Goal: Transaction & Acquisition: Download file/media

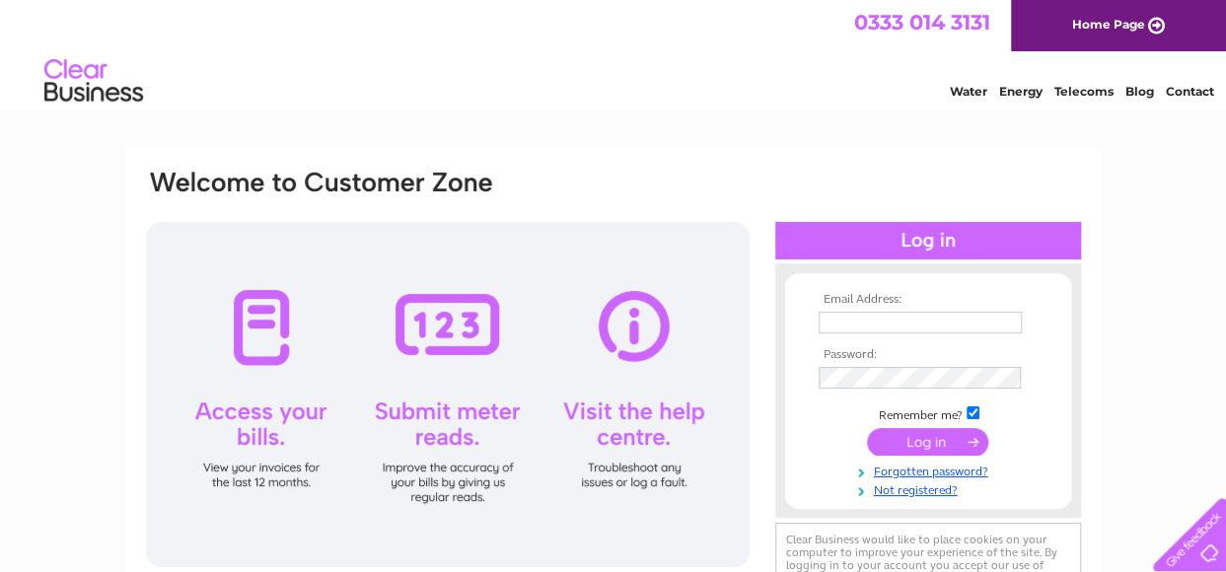
type input "[EMAIL_ADDRESS][DOMAIN_NAME]"
click at [943, 442] on input "submit" at bounding box center [927, 442] width 121 height 28
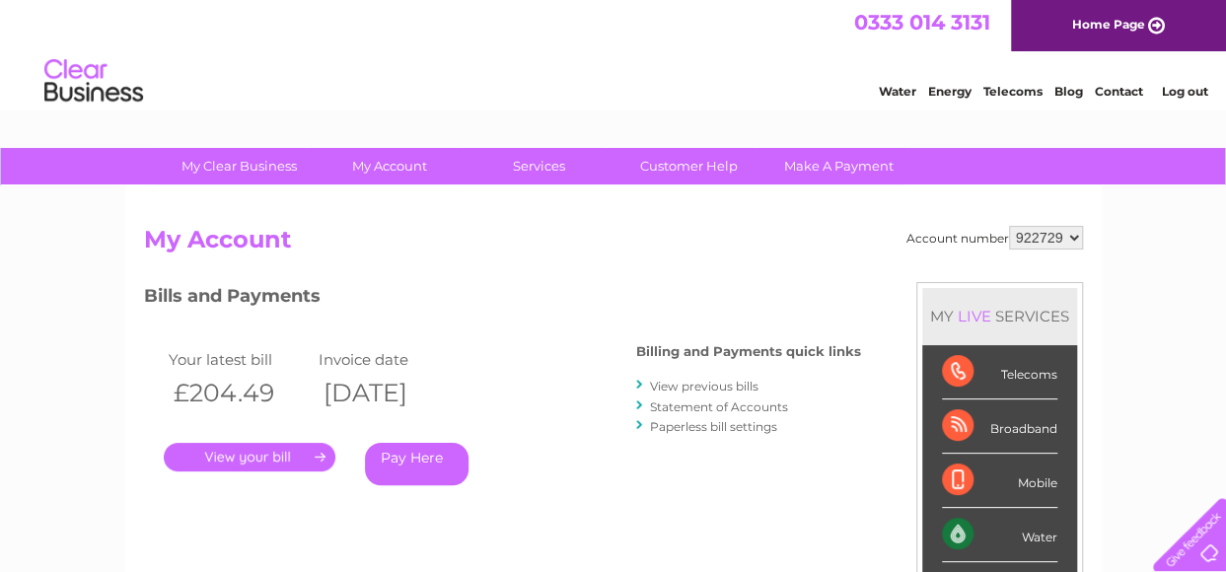
click at [695, 385] on link "View previous bills" at bounding box center [704, 386] width 109 height 15
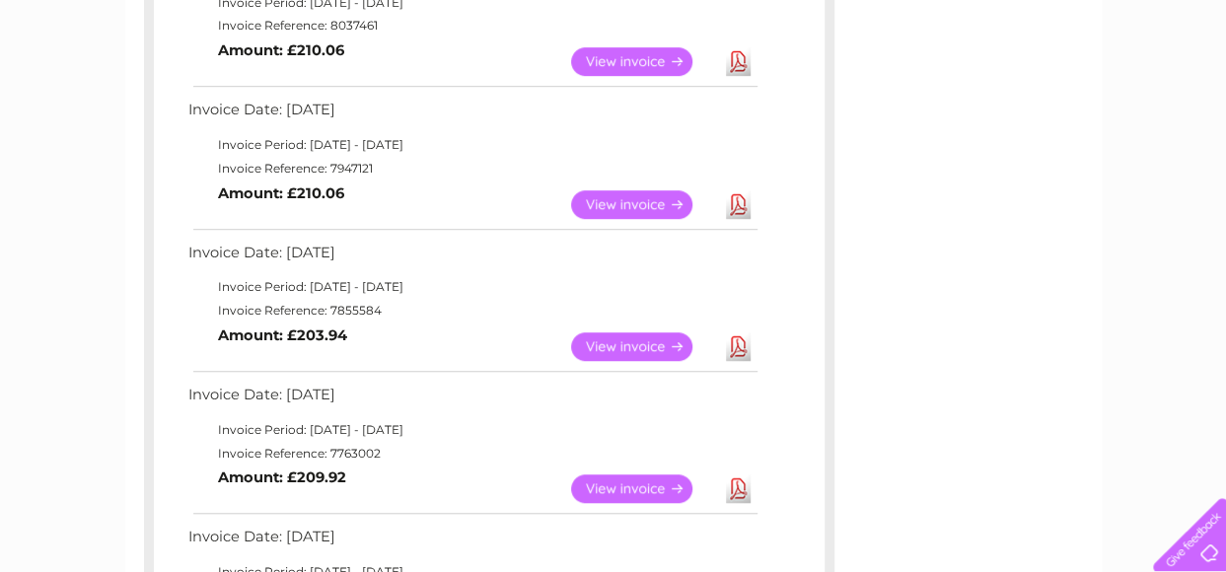
scroll to position [545, 0]
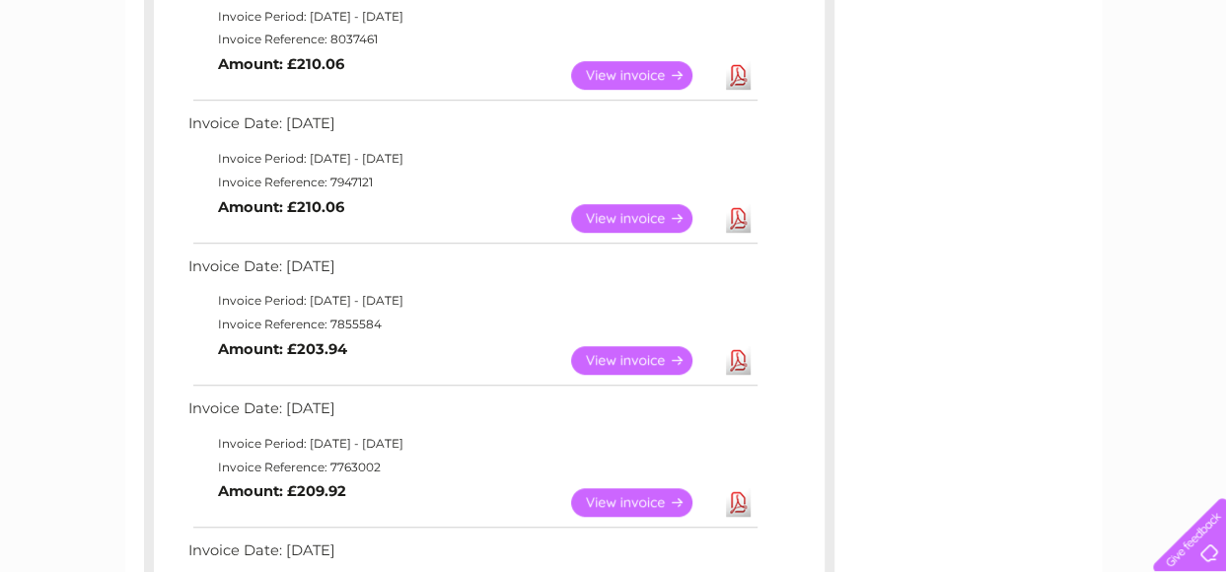
click at [733, 356] on link "Download" at bounding box center [738, 360] width 25 height 29
click at [738, 216] on link "Download" at bounding box center [738, 218] width 25 height 29
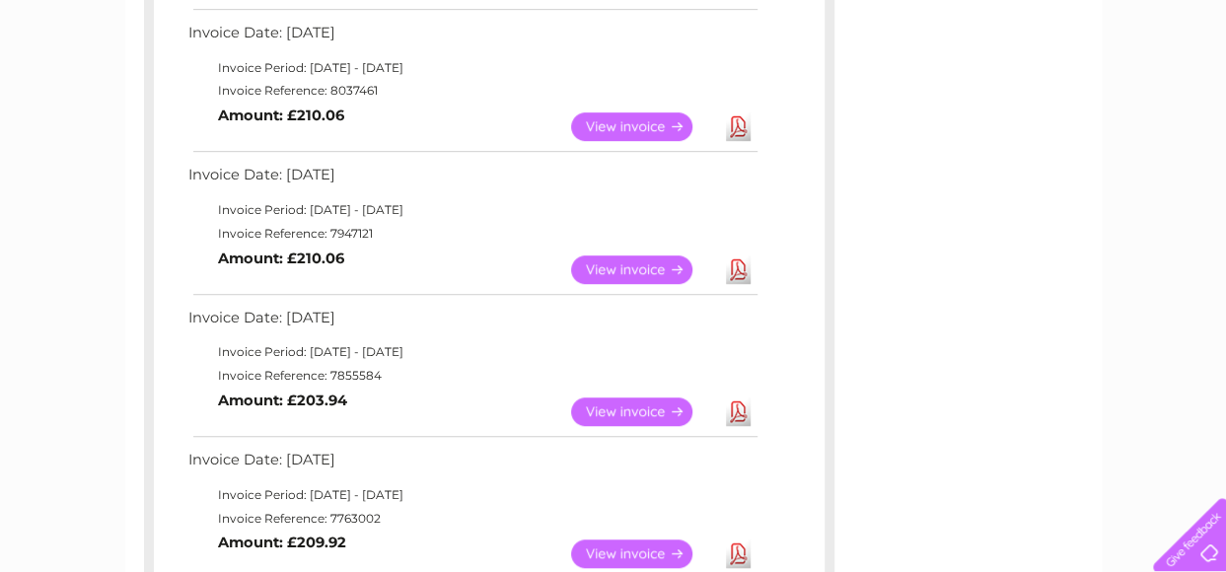
scroll to position [499, 0]
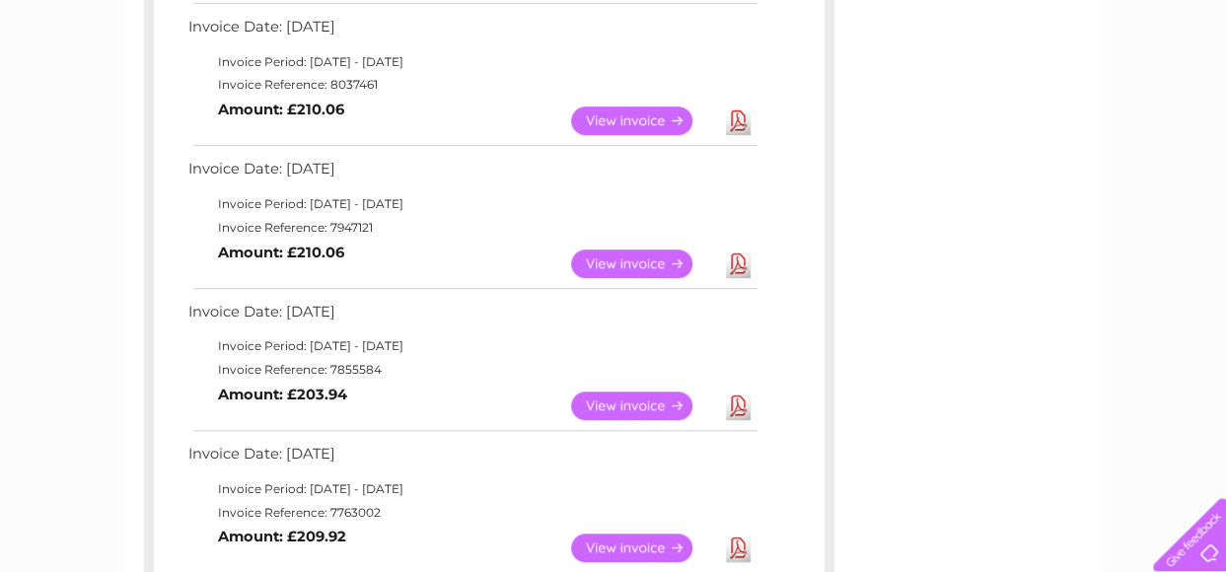
click at [740, 117] on link "Download" at bounding box center [738, 121] width 25 height 29
